Goal: Navigation & Orientation: Find specific page/section

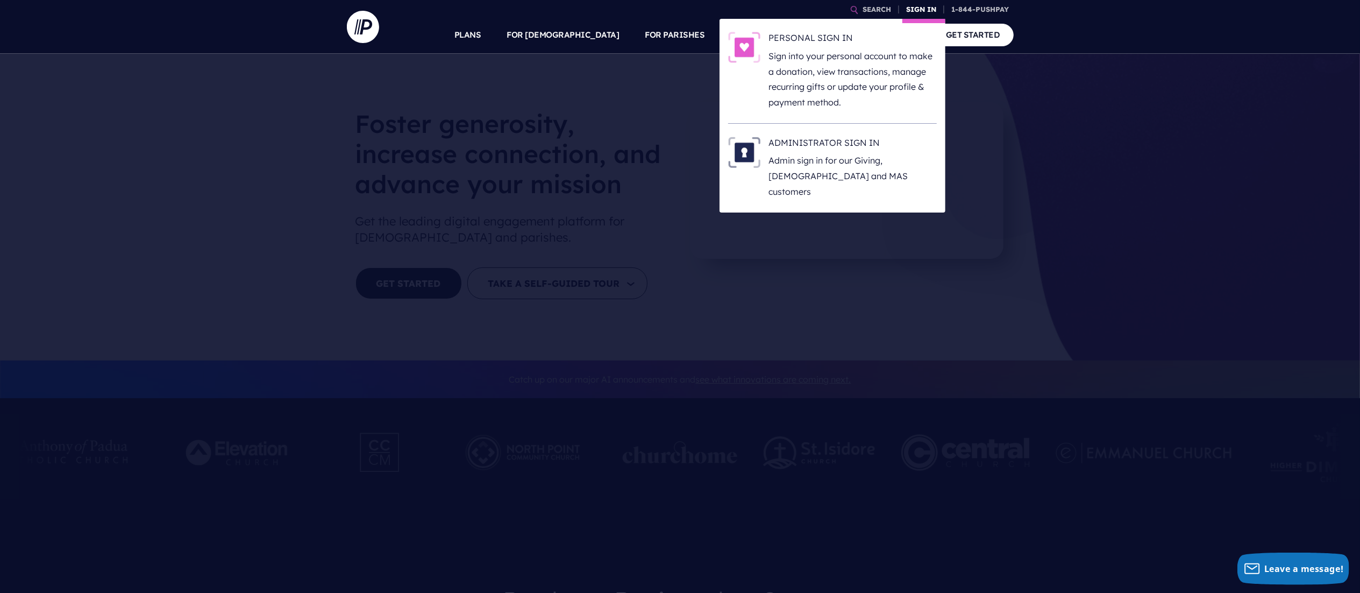
click at [919, 11] on link "SIGN IN" at bounding box center [921, 9] width 39 height 19
click at [822, 160] on p "Admin sign in for our Giving, [DEMOGRAPHIC_DATA] and MAS customers" at bounding box center [853, 176] width 168 height 46
